Goal: Find specific page/section: Find specific page/section

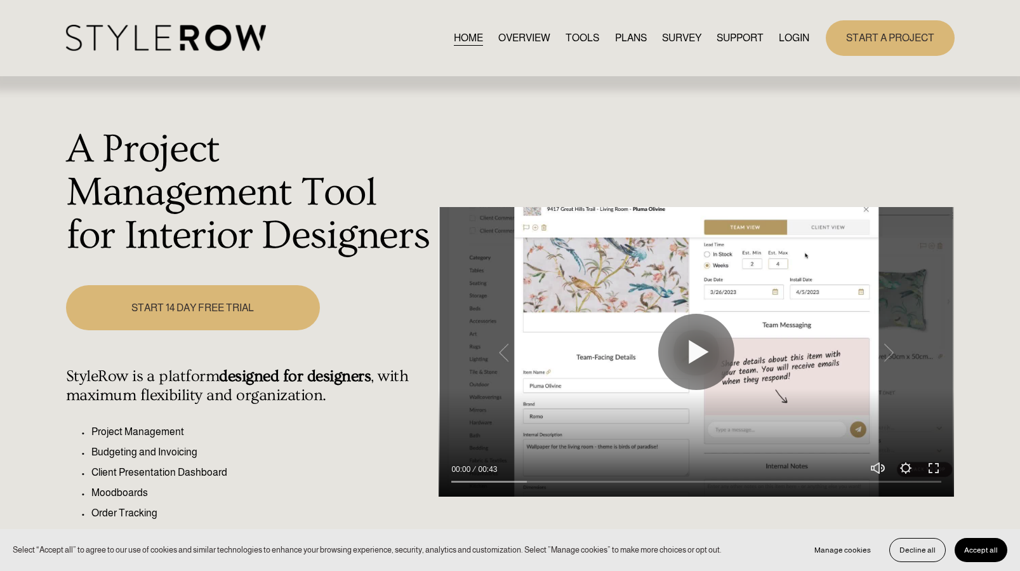
click at [793, 44] on link "LOGIN" at bounding box center [794, 37] width 30 height 17
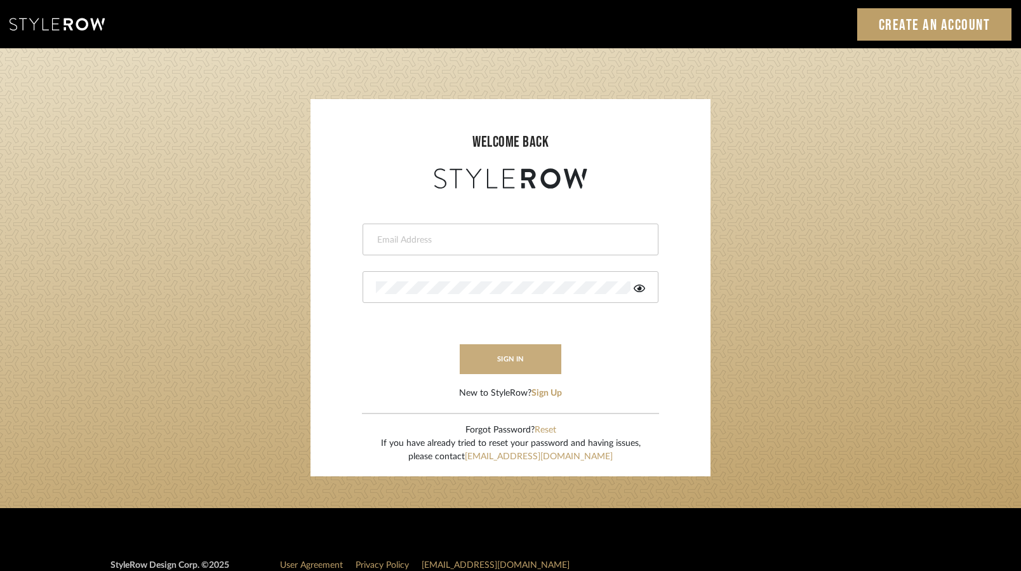
type input "hannah@roomerslimited.com"
click at [484, 346] on button "sign in" at bounding box center [511, 359] width 102 height 30
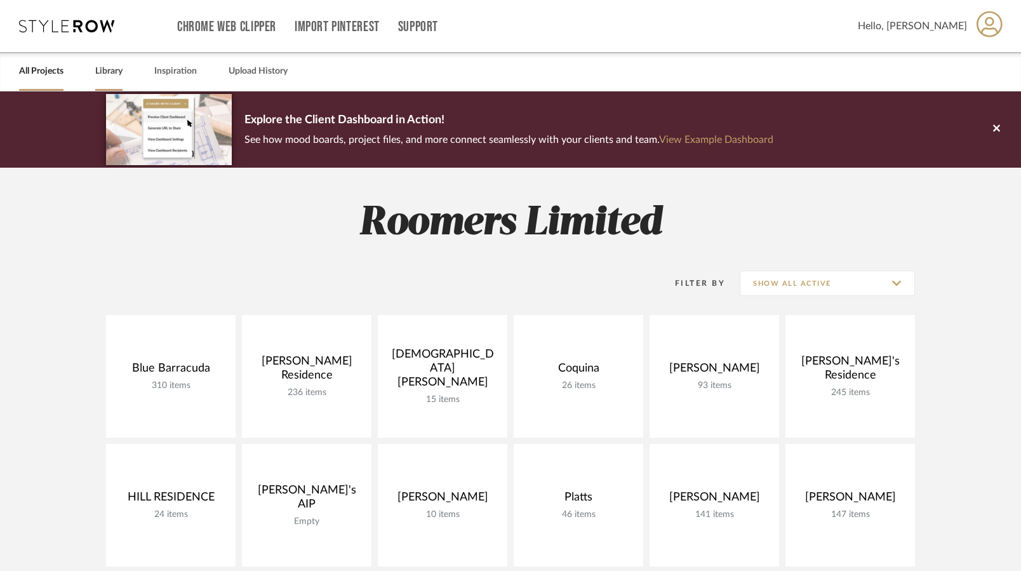
click at [120, 72] on link "Library" at bounding box center [108, 71] width 27 height 17
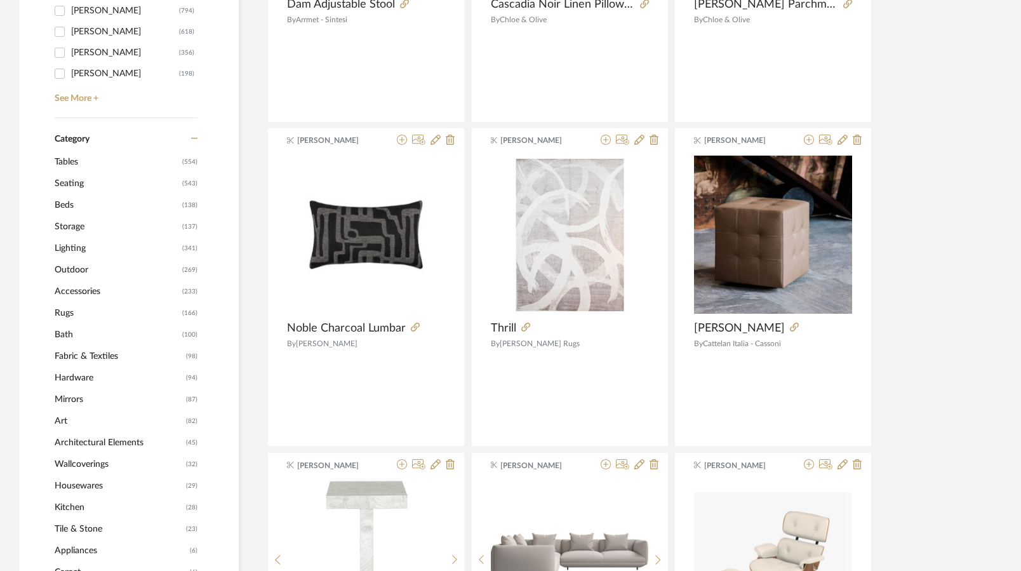
scroll to position [444, 0]
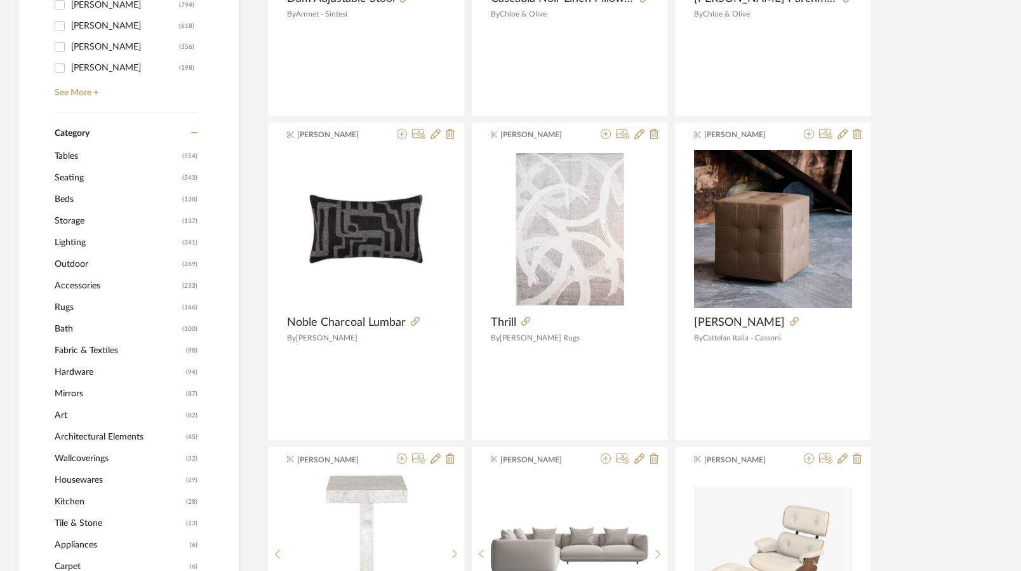
click at [63, 156] on span "Tables" at bounding box center [117, 156] width 124 height 22
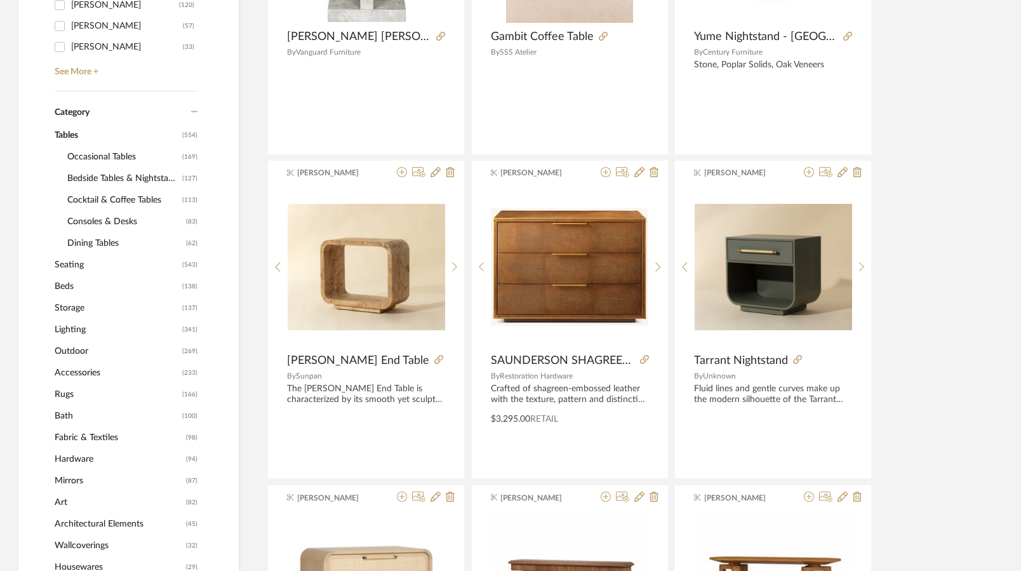
scroll to position [442, 0]
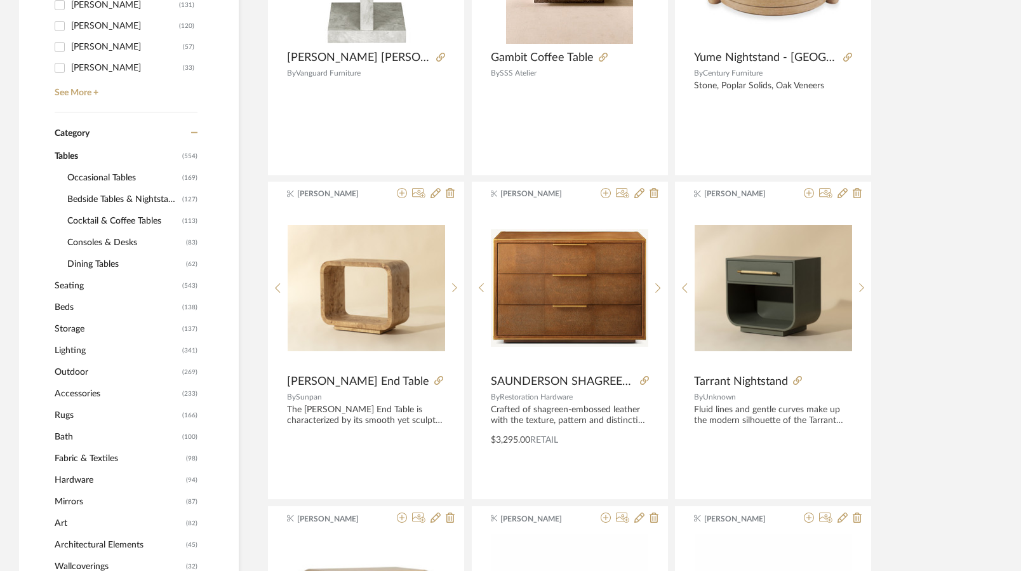
click at [103, 199] on span "Bedside Tables & Nightstands" at bounding box center [123, 200] width 112 height 22
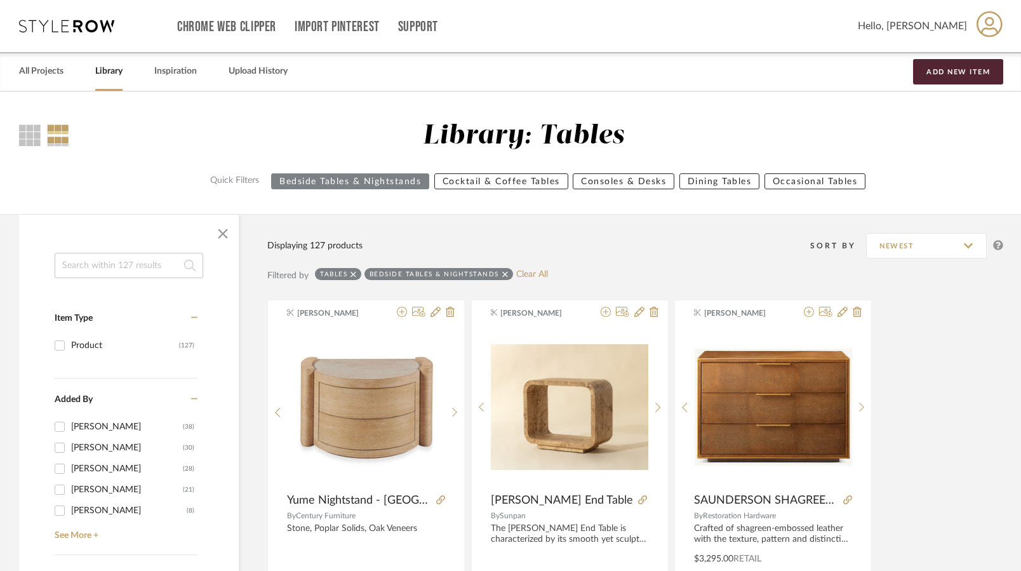
click at [108, 273] on input at bounding box center [129, 265] width 149 height 25
type input "side table"
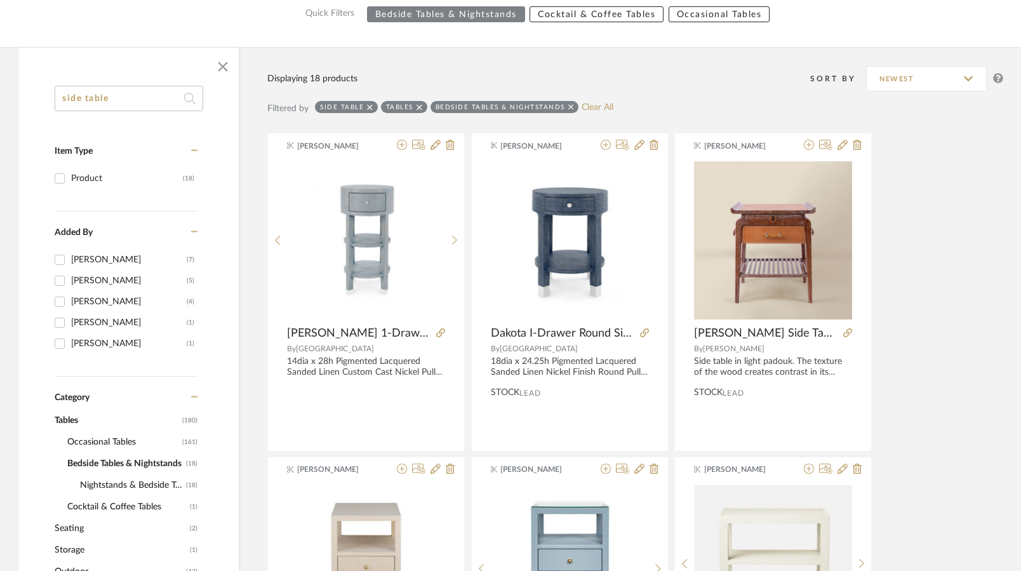
scroll to position [103, 0]
